Goal: Find specific page/section

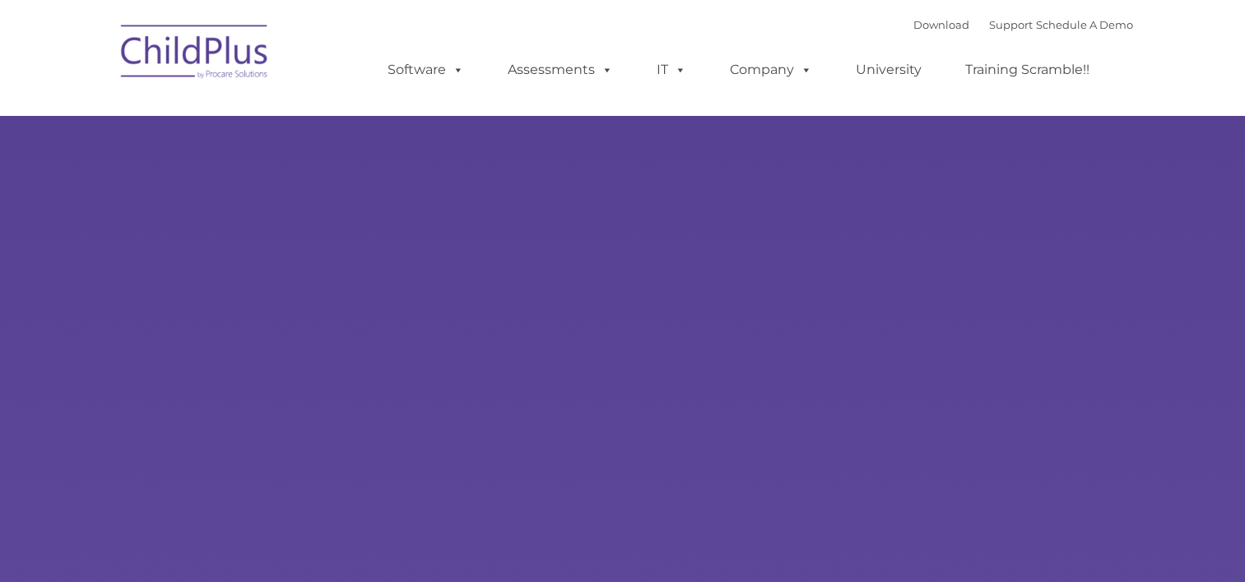
select select "MEDIUM"
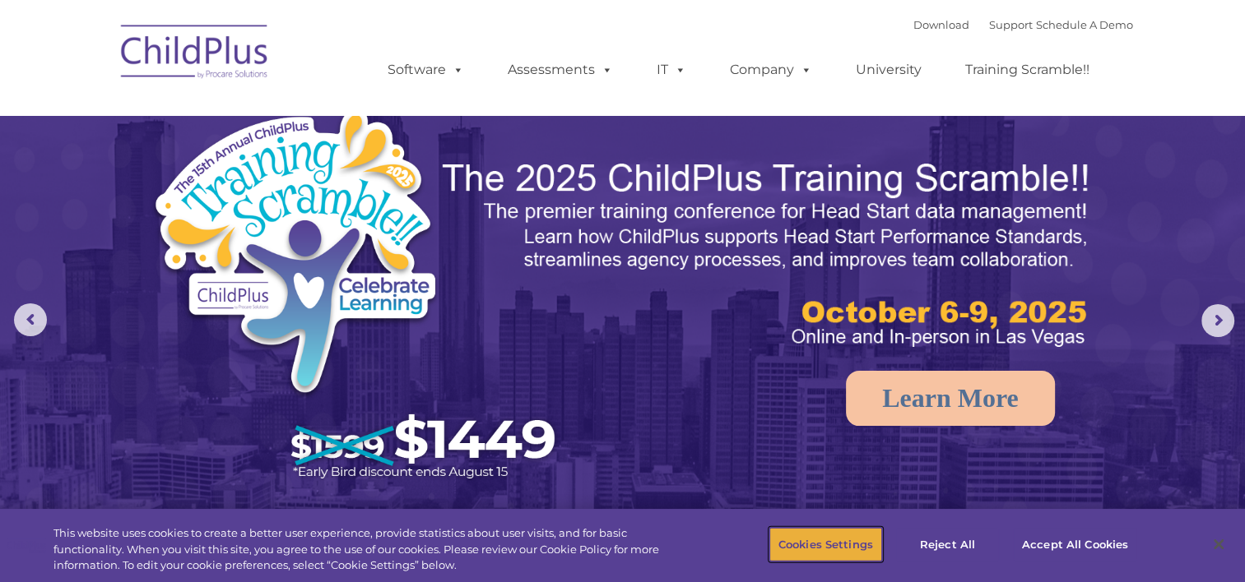
click at [859, 546] on button "Cookies Settings" at bounding box center [825, 544] width 113 height 35
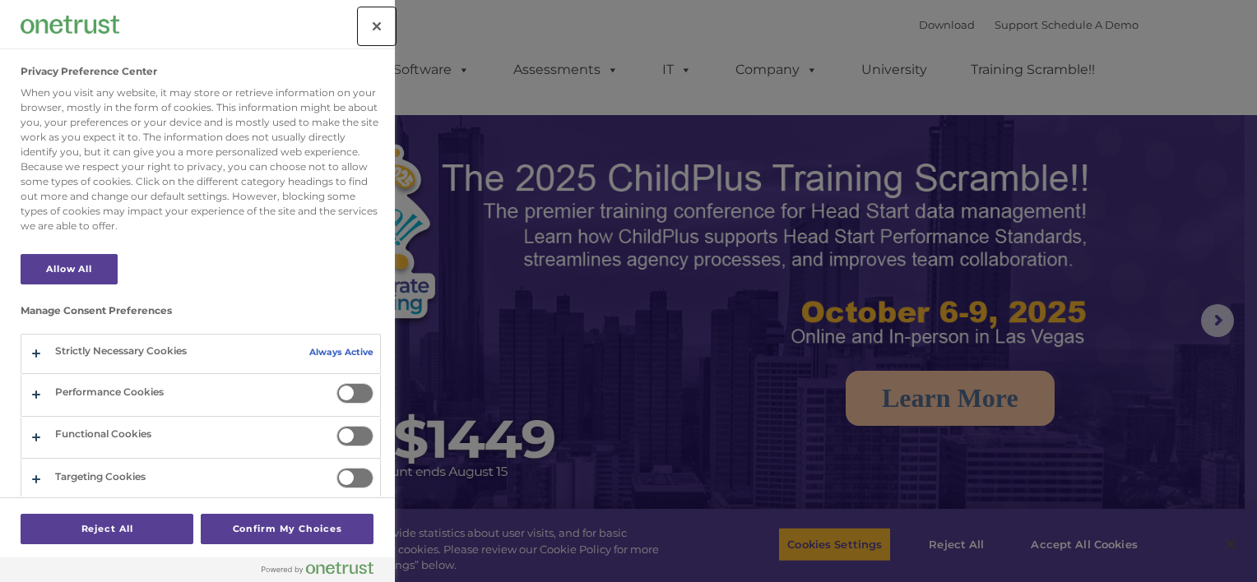
click at [375, 13] on button "Close" at bounding box center [377, 26] width 36 height 36
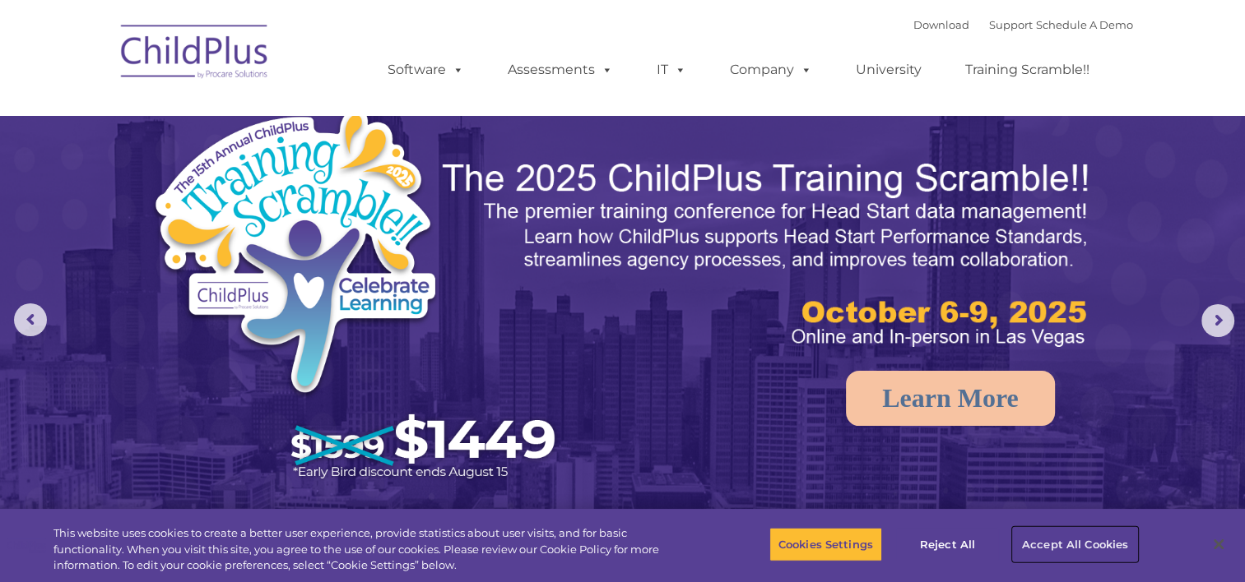
click at [1079, 542] on button "Accept All Cookies" at bounding box center [1075, 544] width 124 height 35
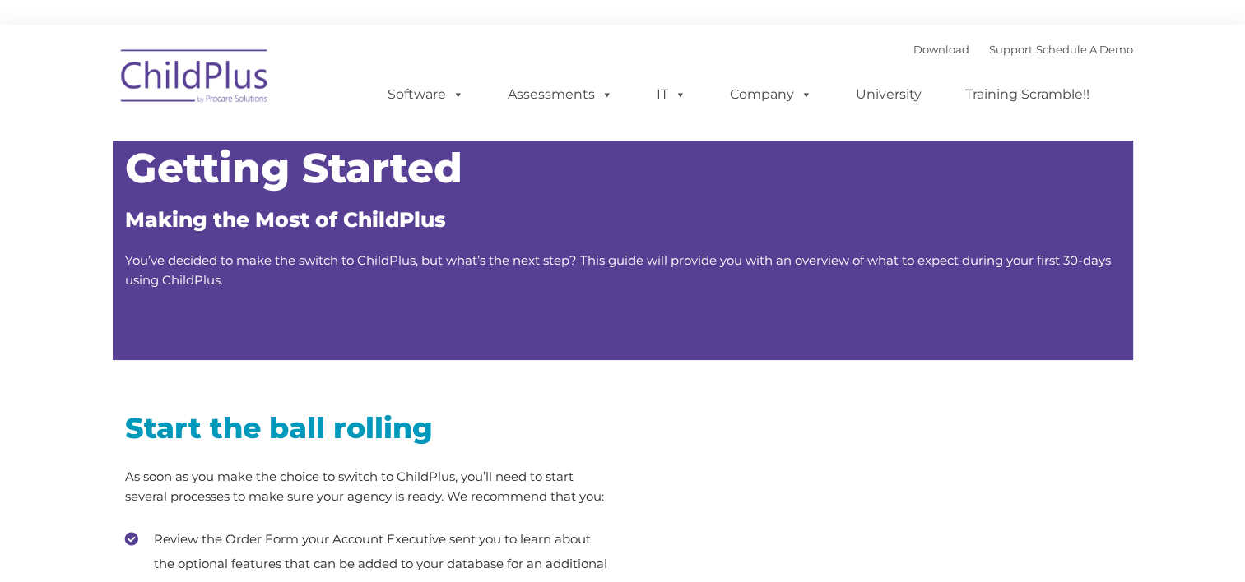
type input ""
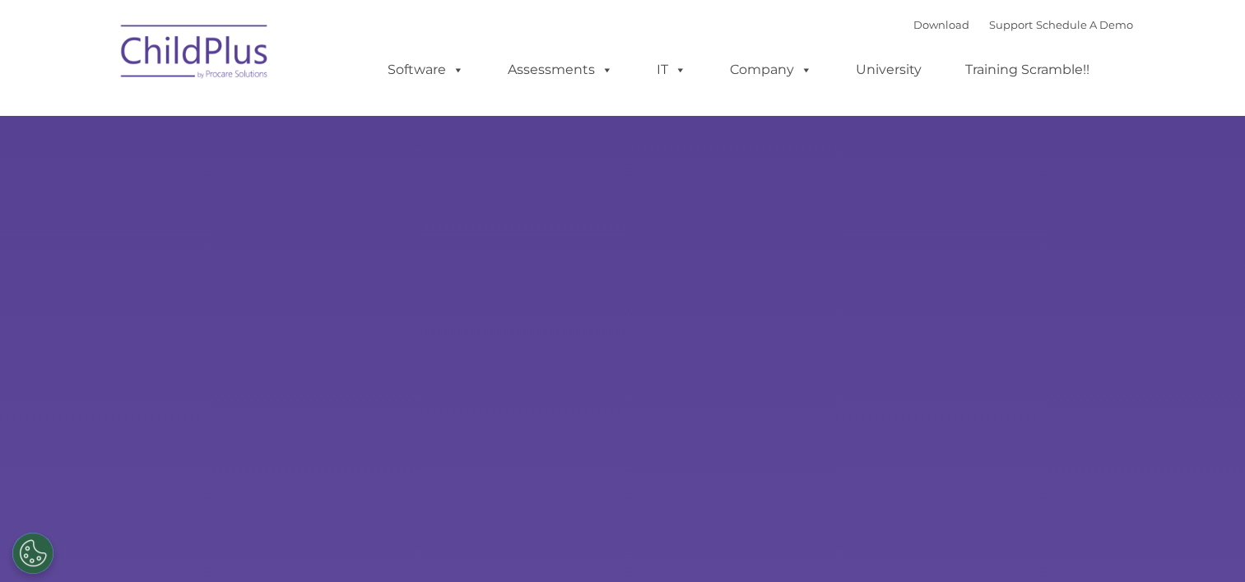
type input ""
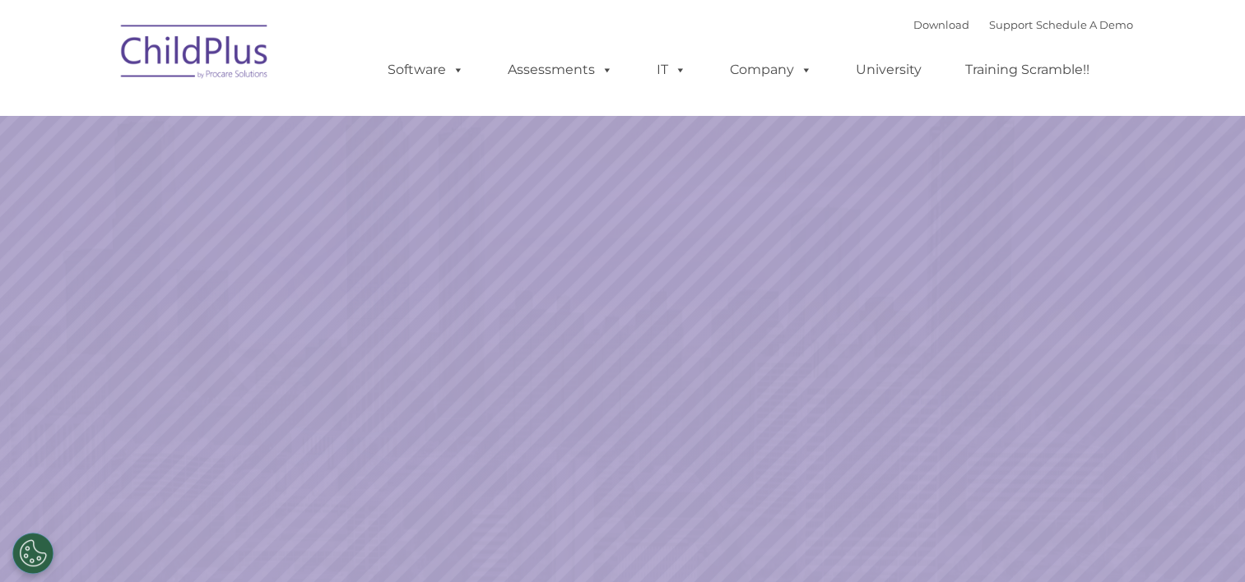
select select "MEDIUM"
